Goal: Find specific page/section: Find specific page/section

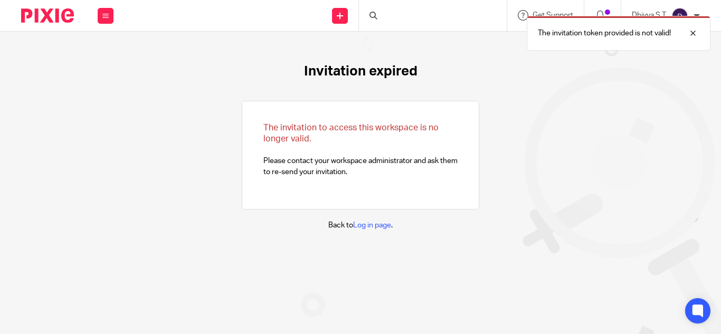
click at [381, 13] on div "The invitation token provided is not valid!" at bounding box center [536, 31] width 350 height 40
click at [373, 12] on div "The invitation token provided is not valid!" at bounding box center [536, 31] width 350 height 40
click at [378, 13] on div "The invitation token provided is not valid!" at bounding box center [536, 31] width 350 height 40
click at [380, 14] on div "The invitation token provided is not valid!" at bounding box center [536, 31] width 350 height 40
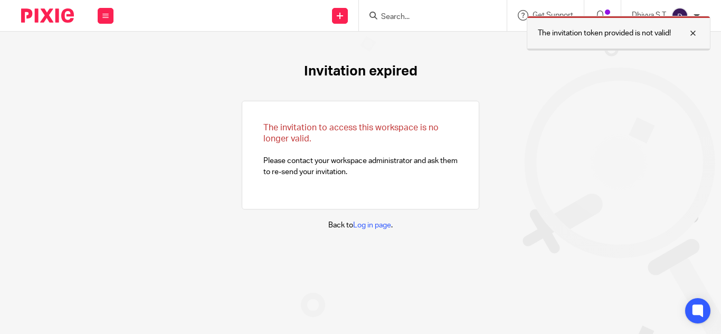
click at [694, 32] on div at bounding box center [685, 33] width 29 height 13
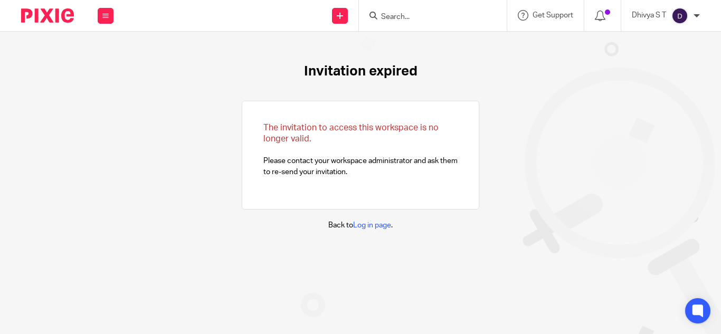
click at [418, 22] on div at bounding box center [433, 15] width 148 height 31
click at [396, 20] on input "Search" at bounding box center [427, 18] width 95 height 10
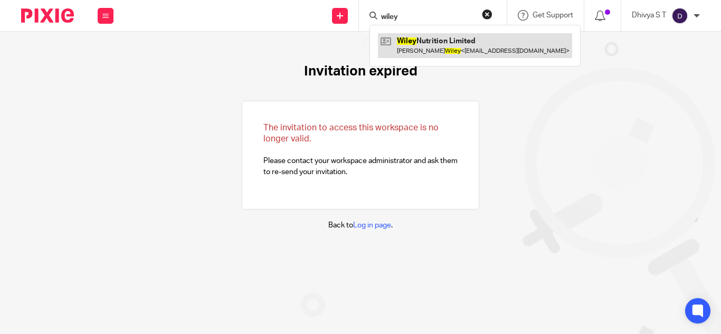
type input "wiley"
click at [426, 46] on link at bounding box center [475, 45] width 194 height 24
